Goal: Task Accomplishment & Management: Use online tool/utility

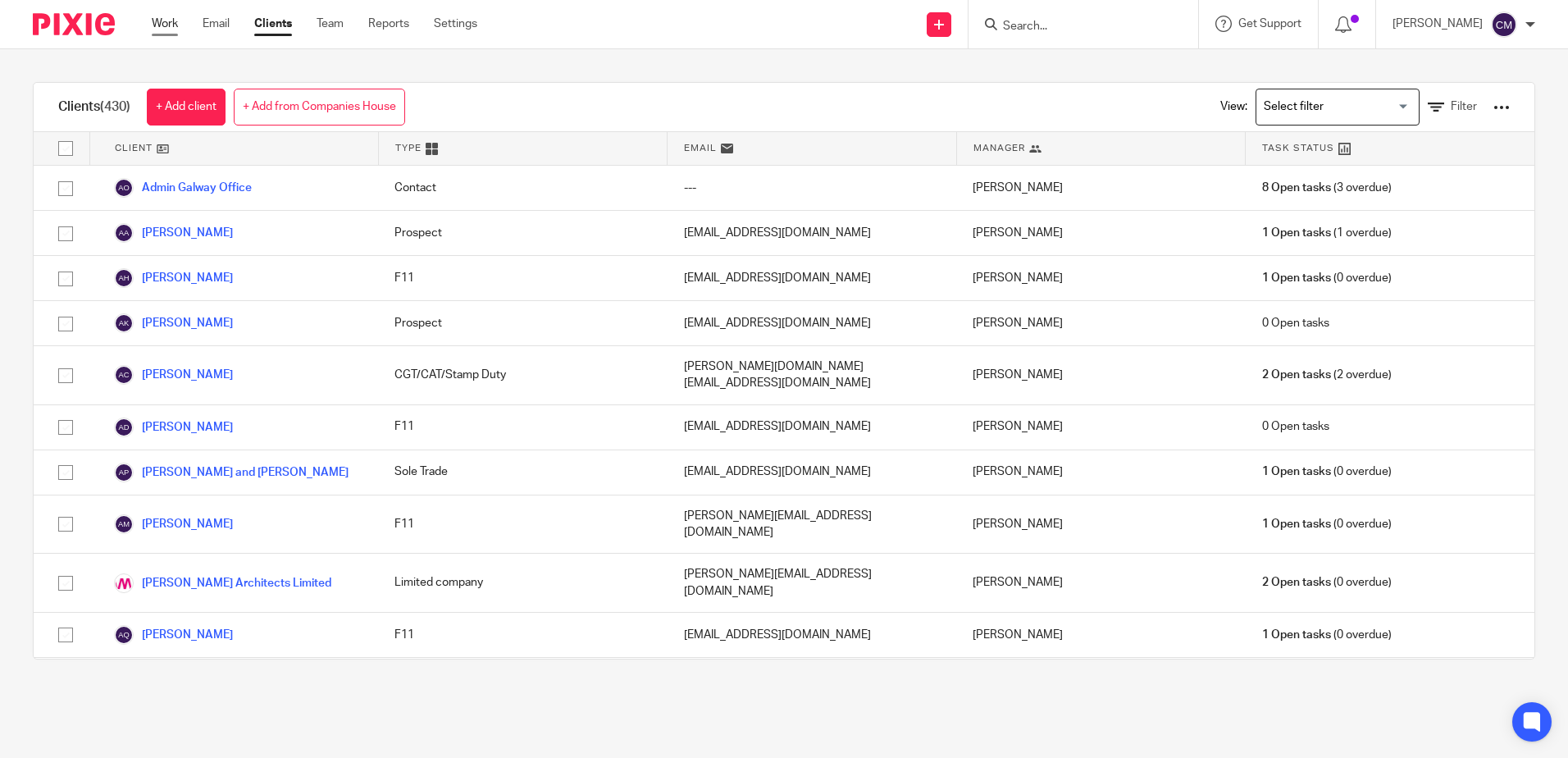
click at [156, 27] on link "Work" at bounding box center [164, 24] width 27 height 17
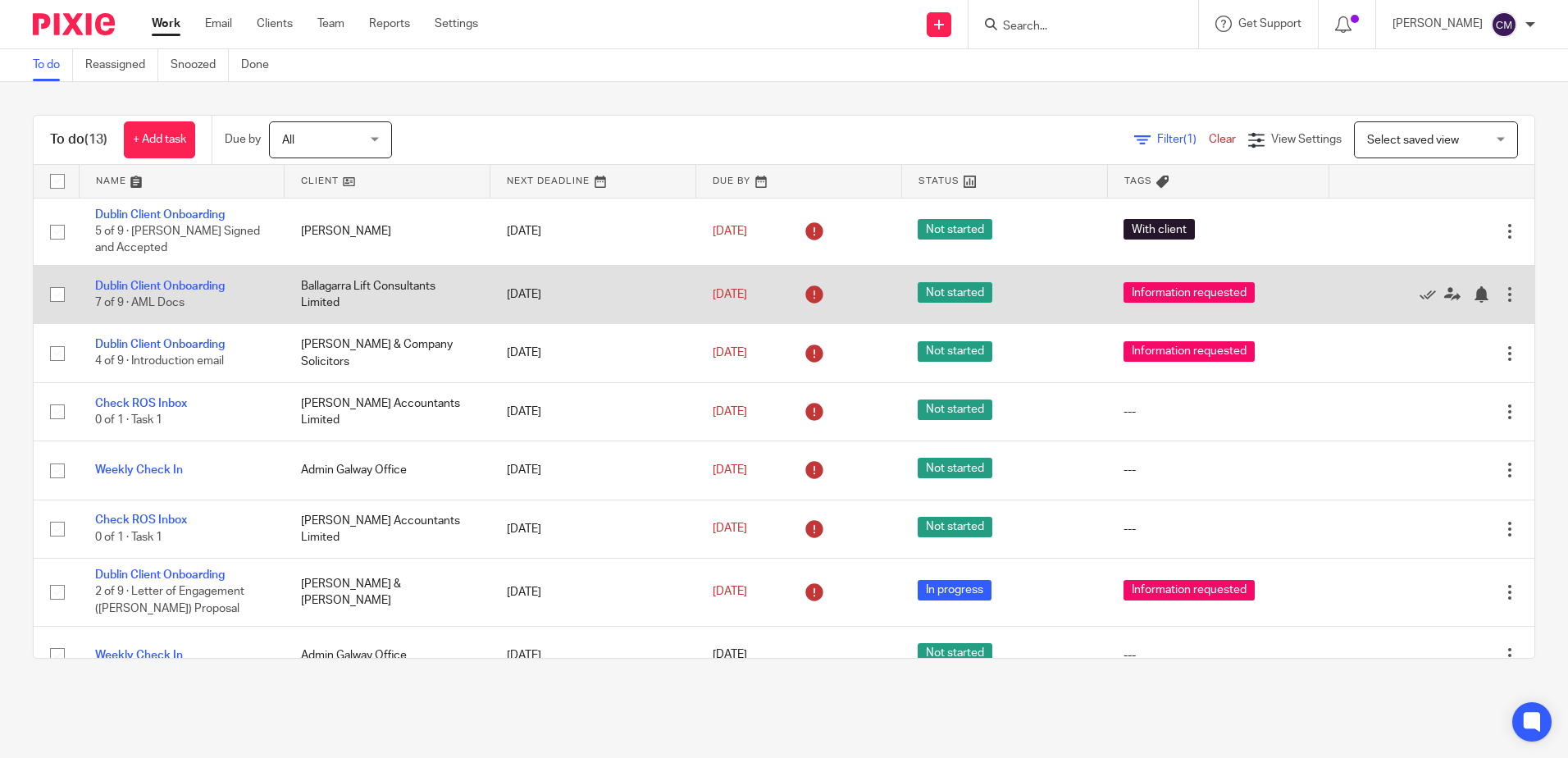
click at [204, 292] on td "Dublin Client Onboarding 7 of 9 · AML Docs" at bounding box center [182, 294] width 206 height 58
click at [206, 289] on link "Dublin Client Onboarding" at bounding box center [159, 287] width 130 height 12
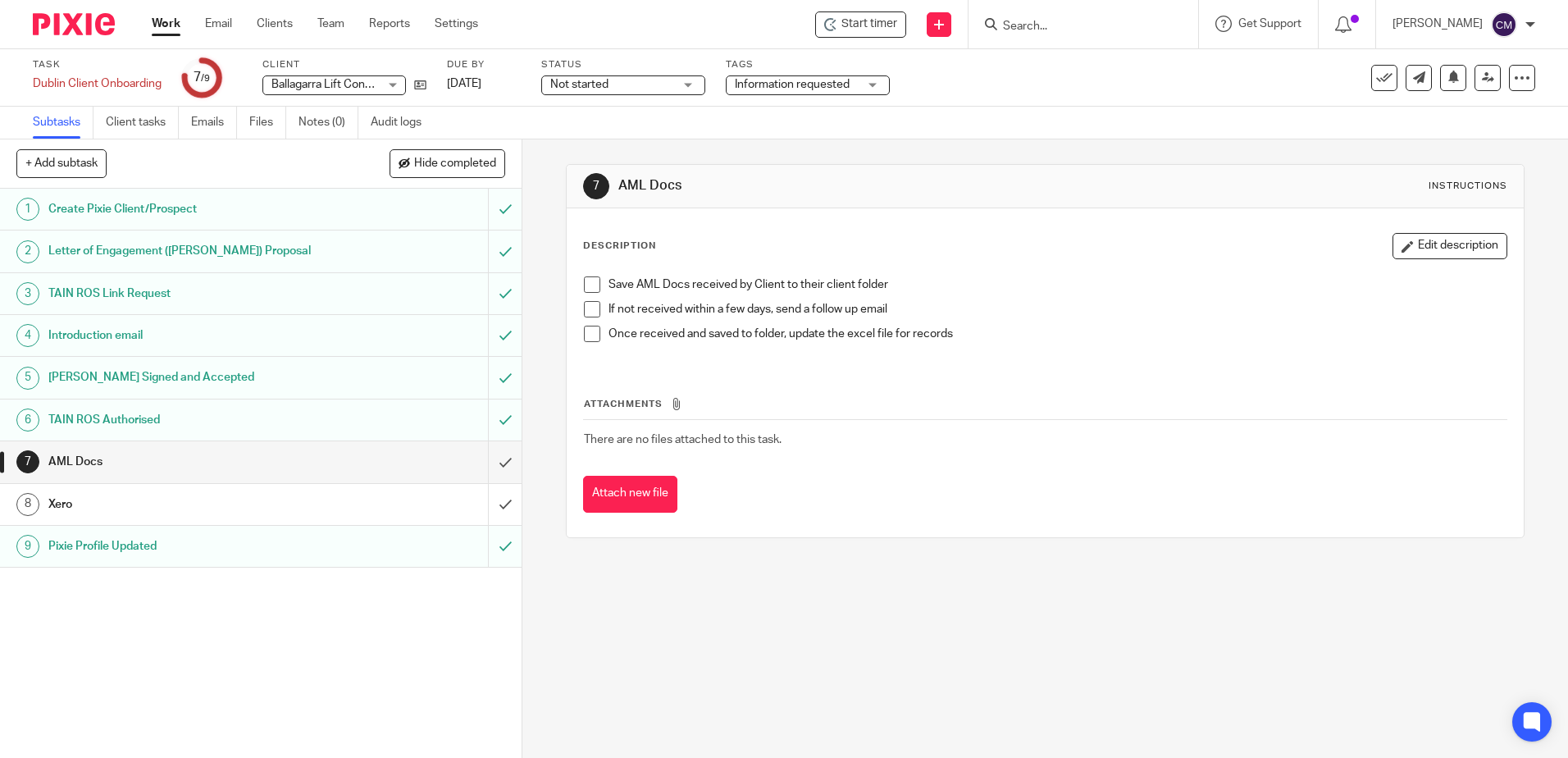
click at [168, 18] on link "Work" at bounding box center [165, 24] width 29 height 17
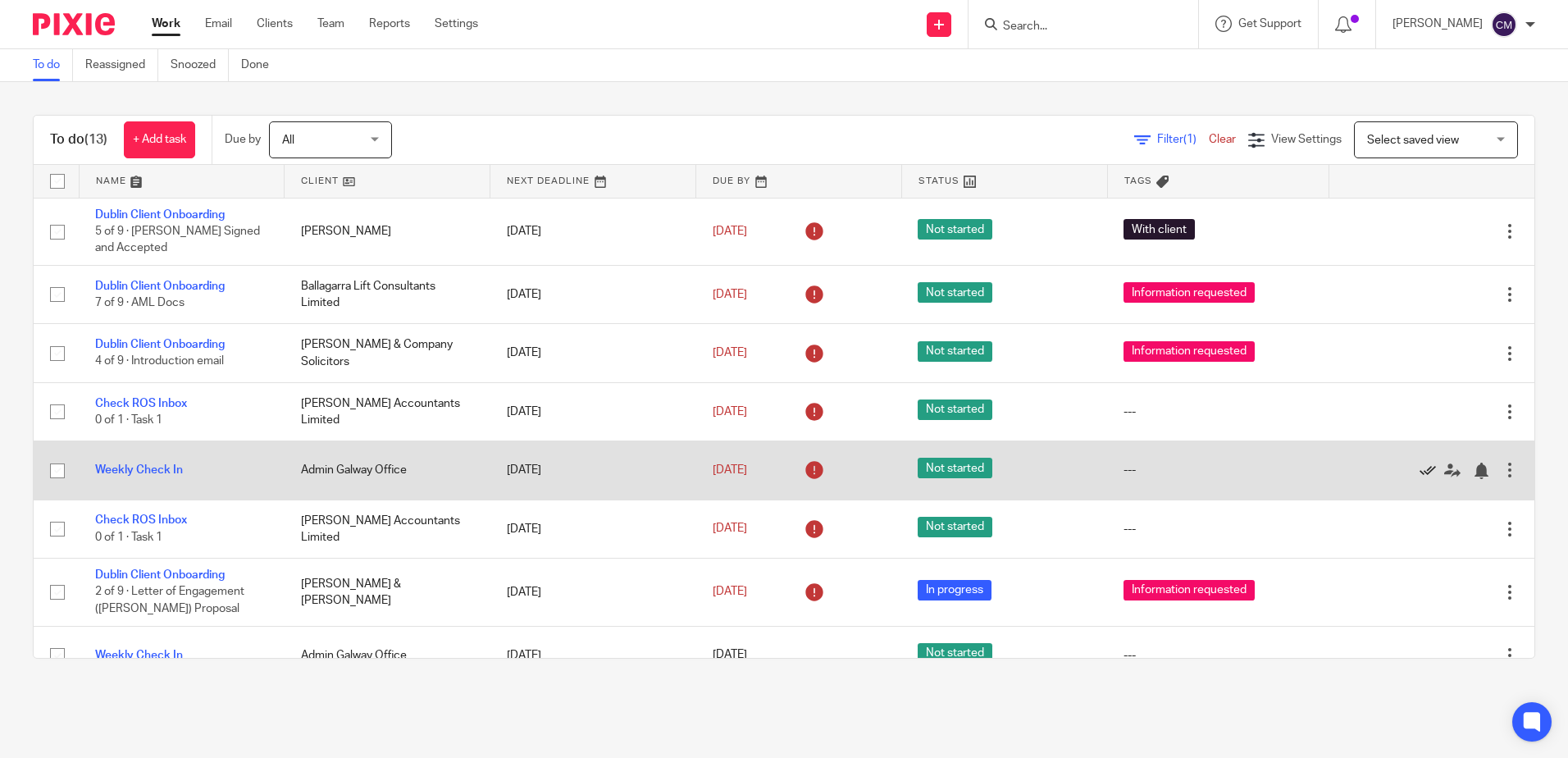
click at [1420, 472] on icon at bounding box center [1428, 470] width 17 height 17
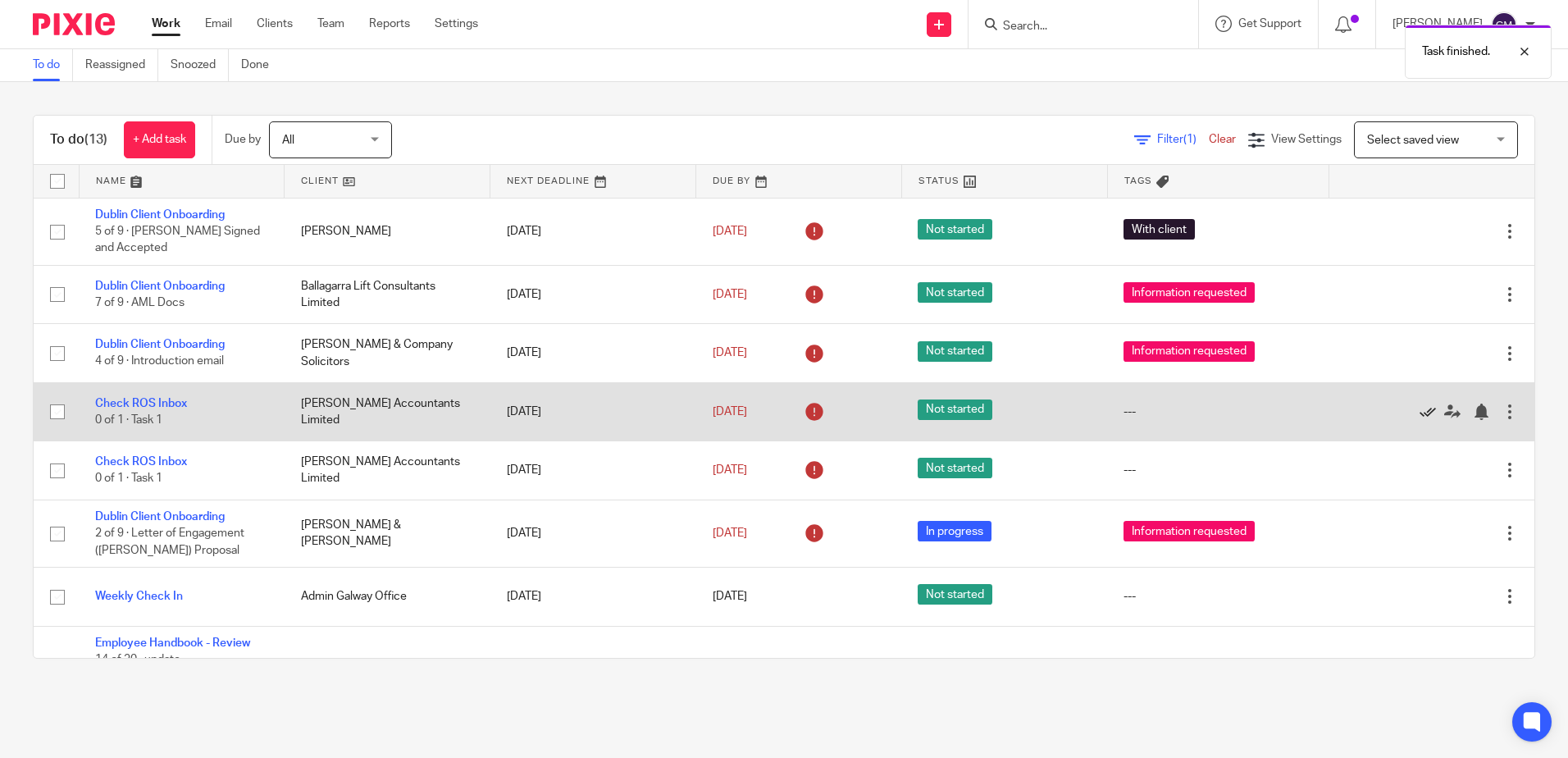
click at [1420, 411] on icon at bounding box center [1428, 411] width 17 height 17
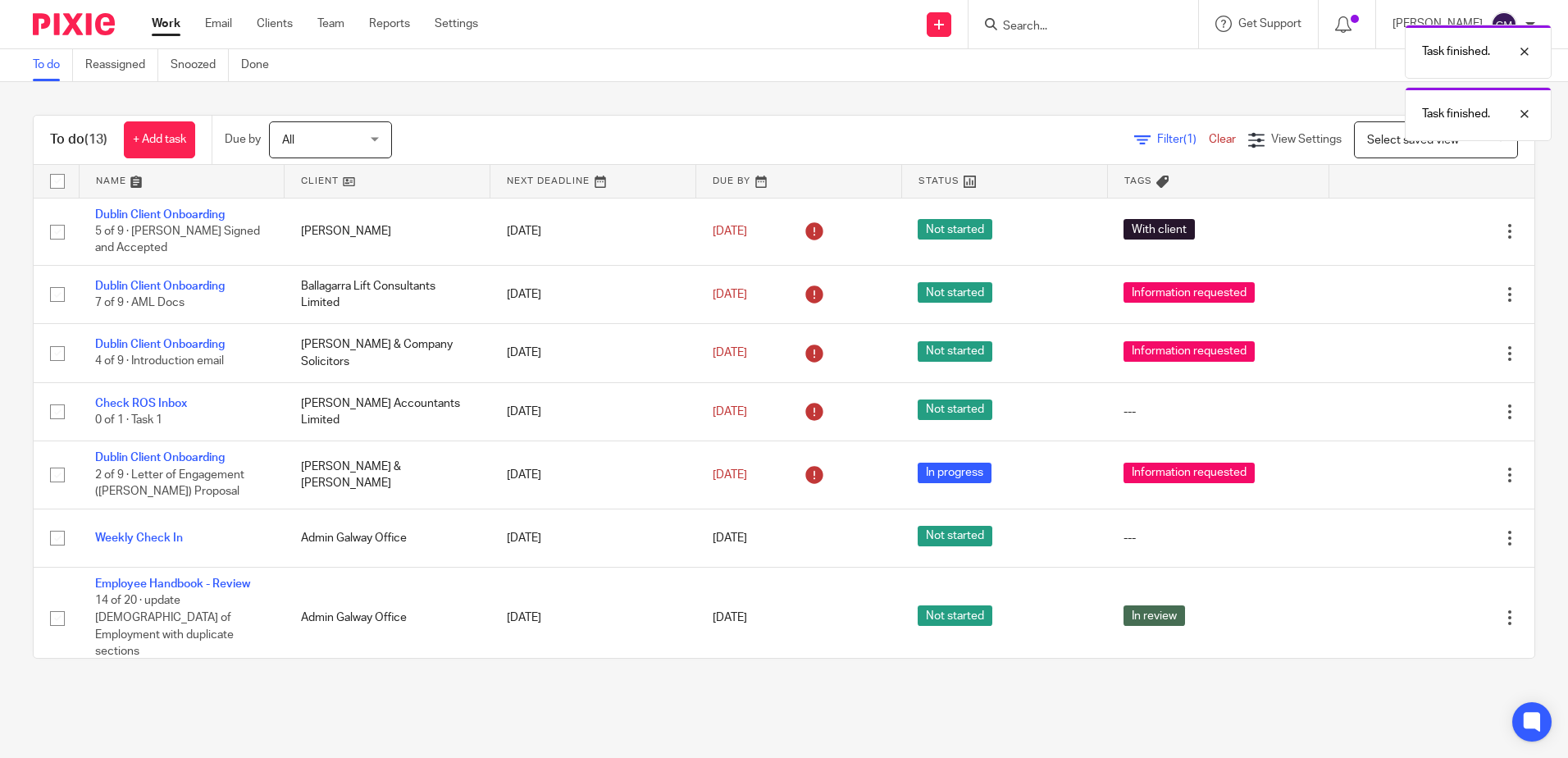
click at [1420, 411] on icon at bounding box center [1428, 411] width 17 height 17
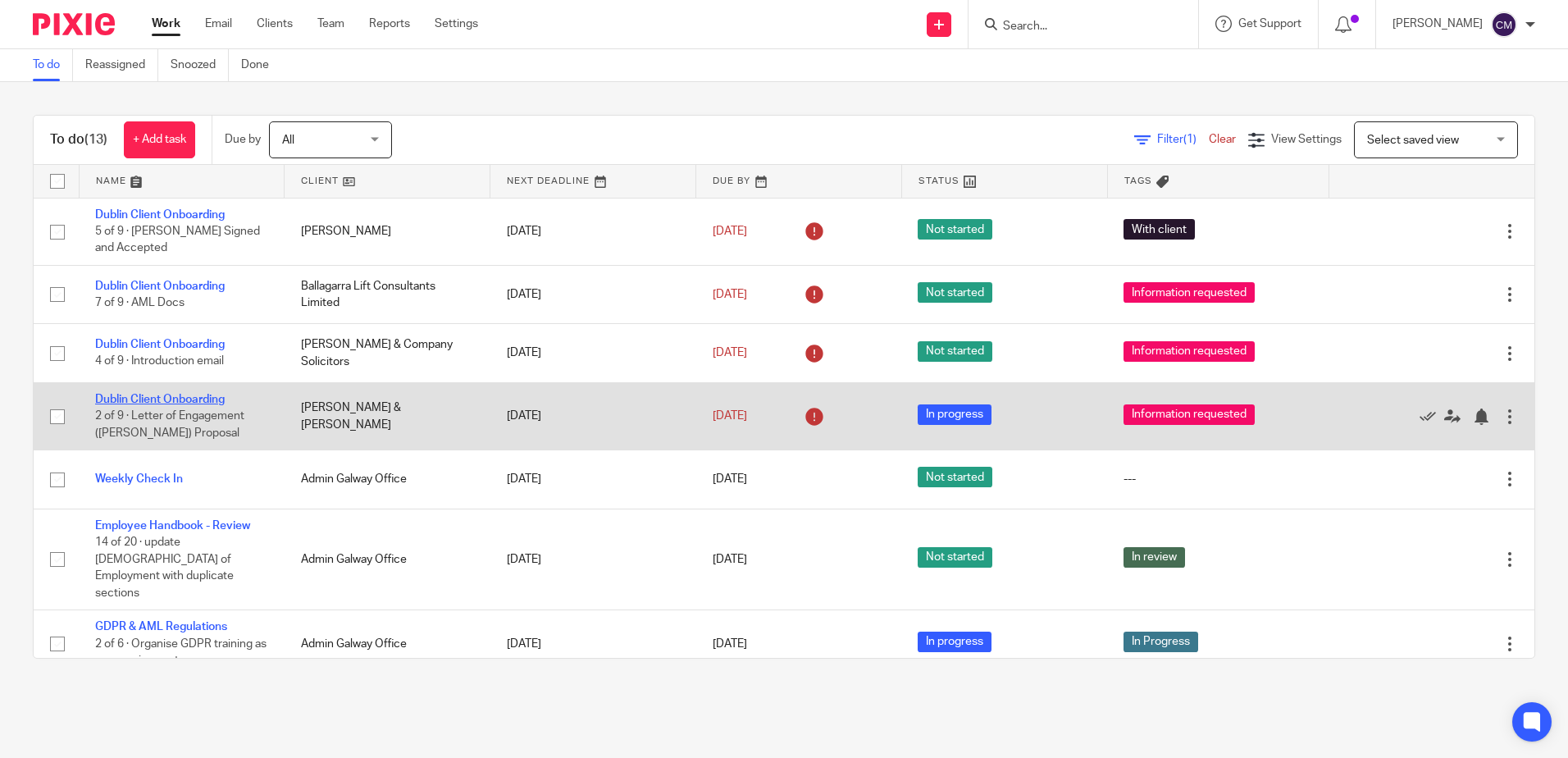
click at [210, 400] on link "Dublin Client Onboarding" at bounding box center [159, 399] width 130 height 12
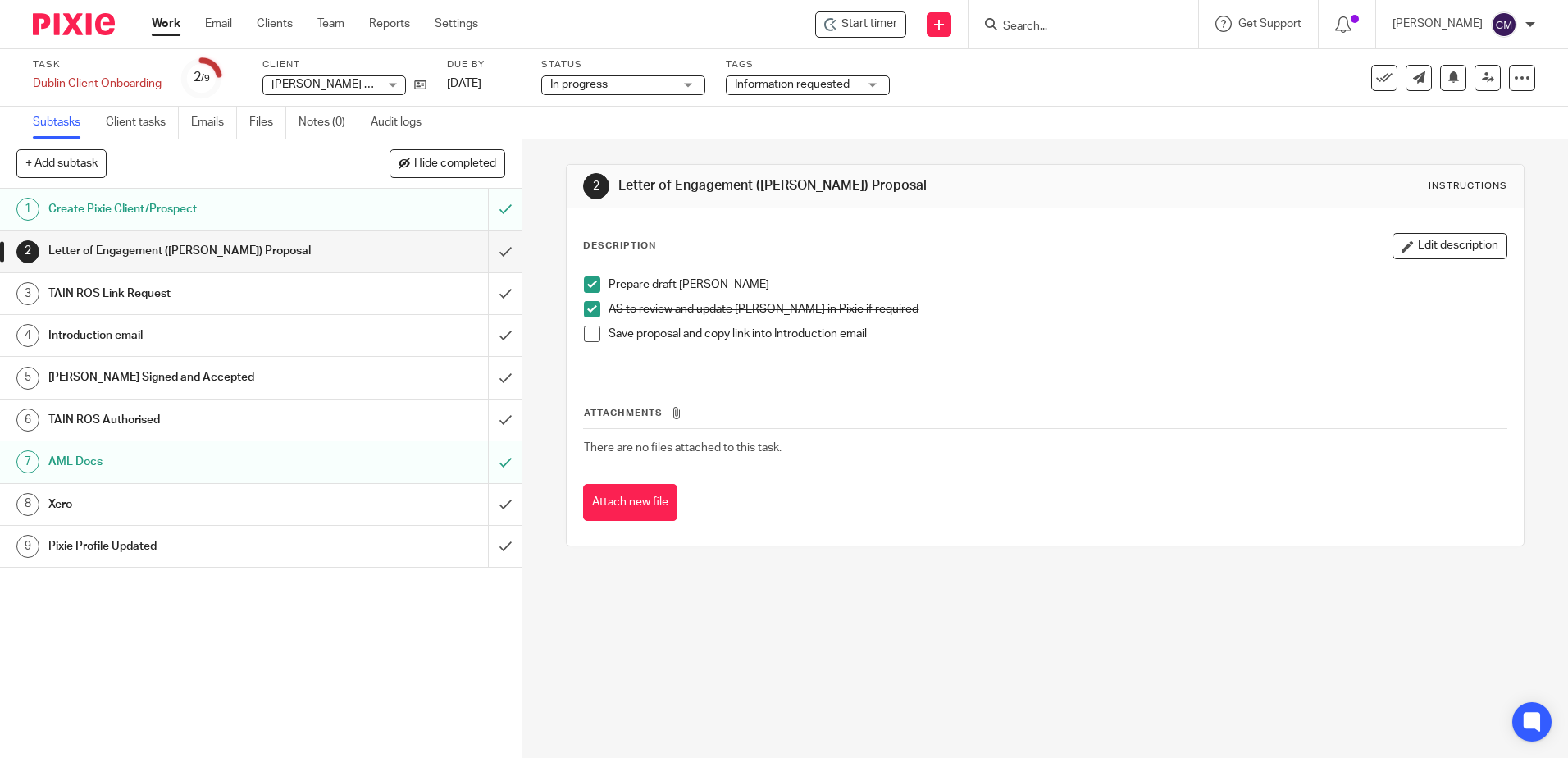
click at [165, 24] on link "Work" at bounding box center [165, 24] width 29 height 17
